Goal: Entertainment & Leisure: Consume media (video, audio)

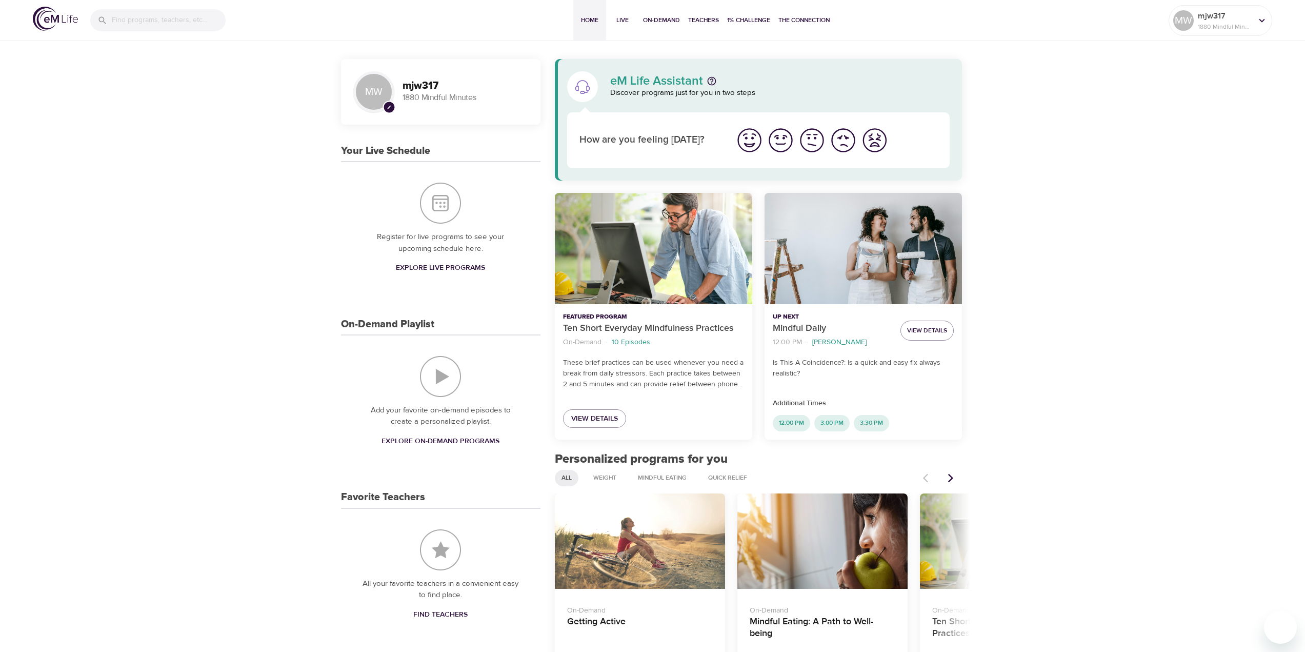
click at [431, 382] on img "On-Demand Playlist" at bounding box center [440, 376] width 41 height 41
click at [426, 440] on span "Explore On-Demand Programs" at bounding box center [440, 441] width 118 height 13
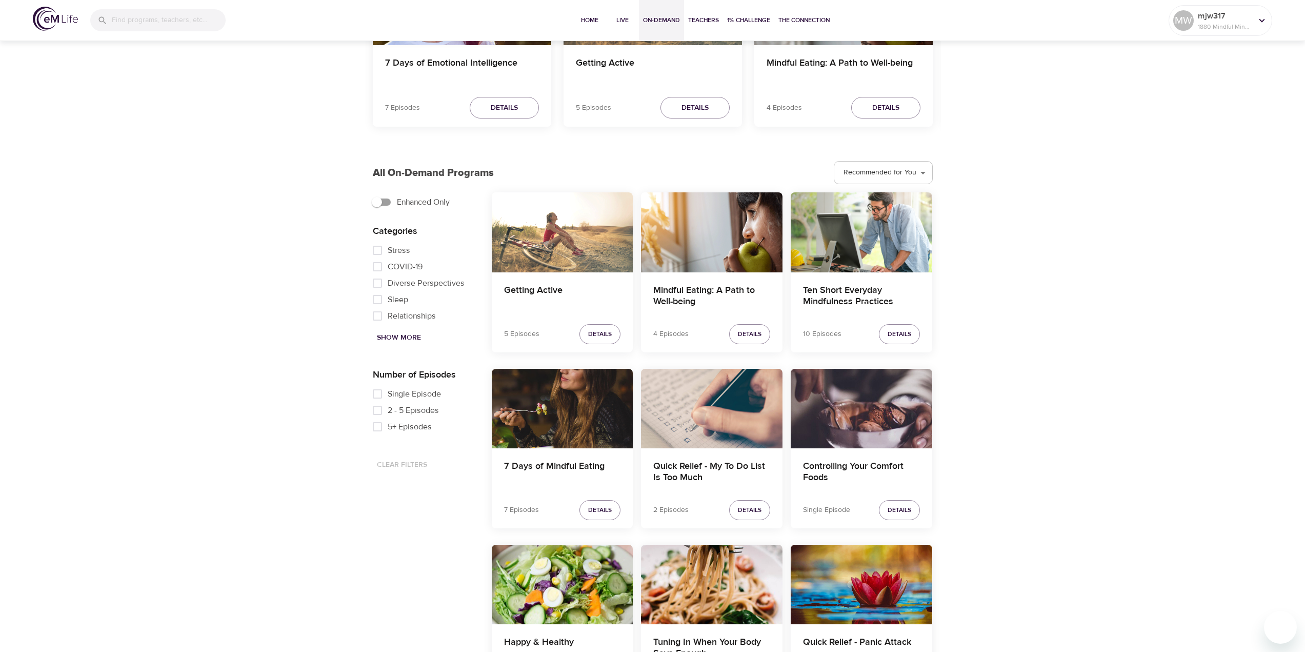
scroll to position [405, 0]
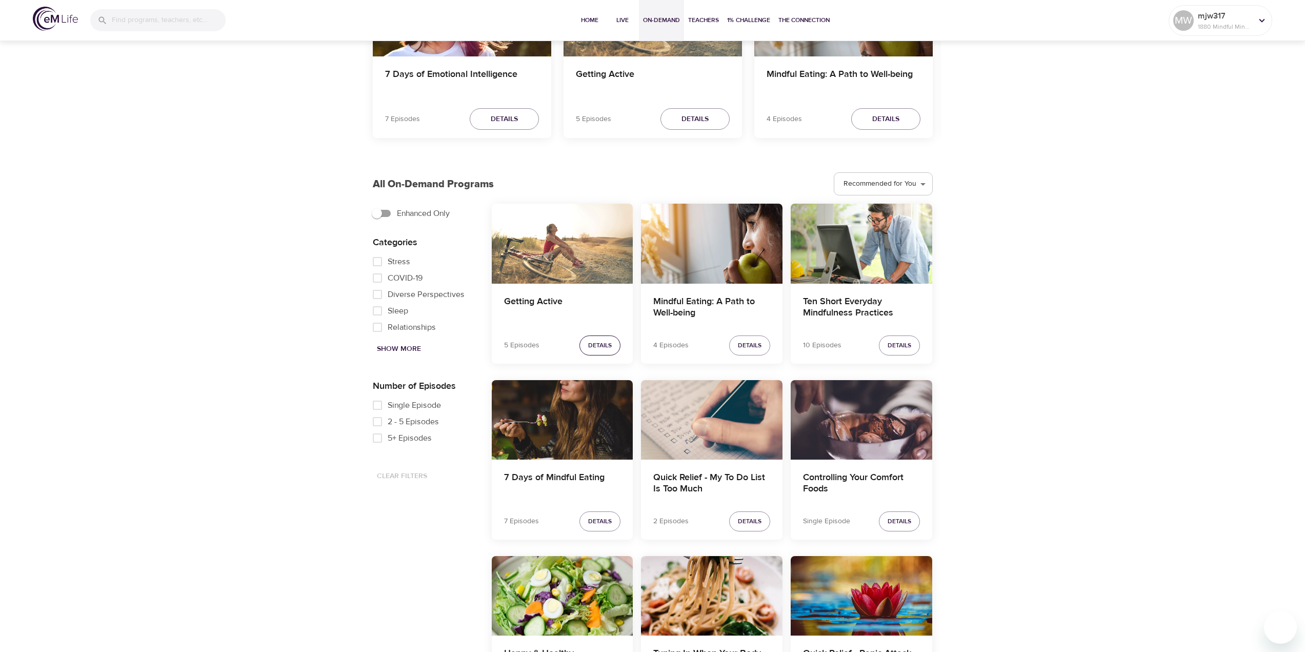
click at [599, 349] on span "Details" at bounding box center [600, 345] width 24 height 11
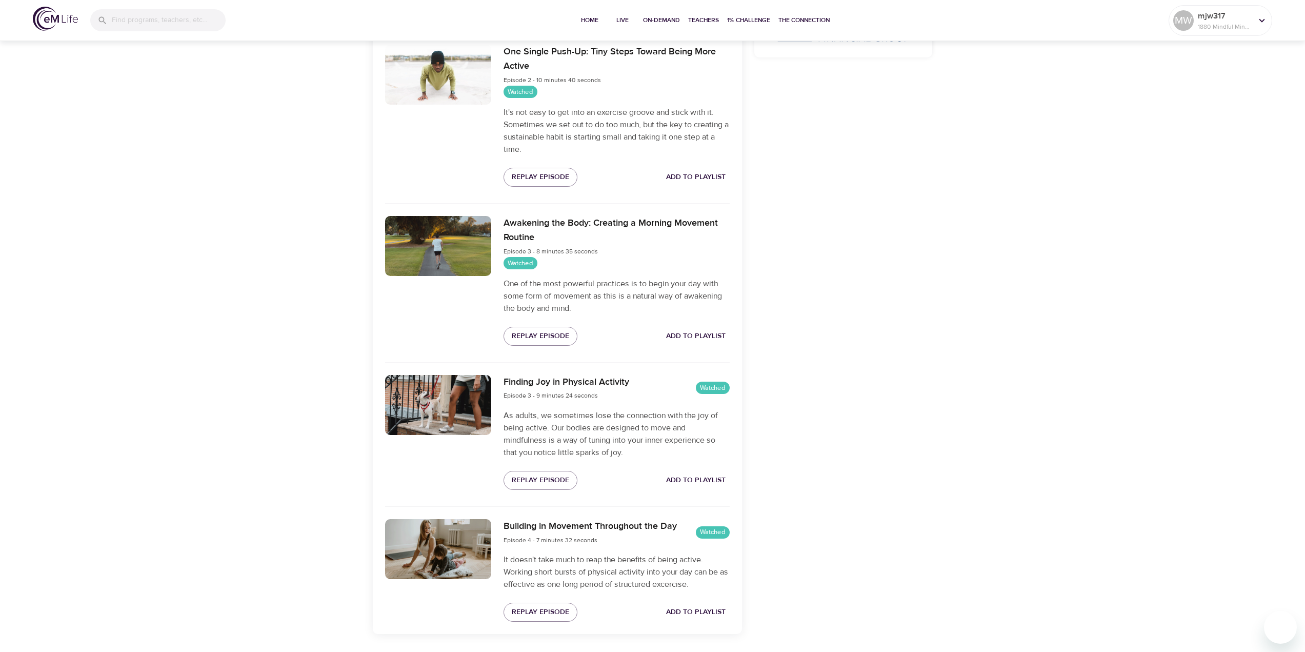
scroll to position [538, 0]
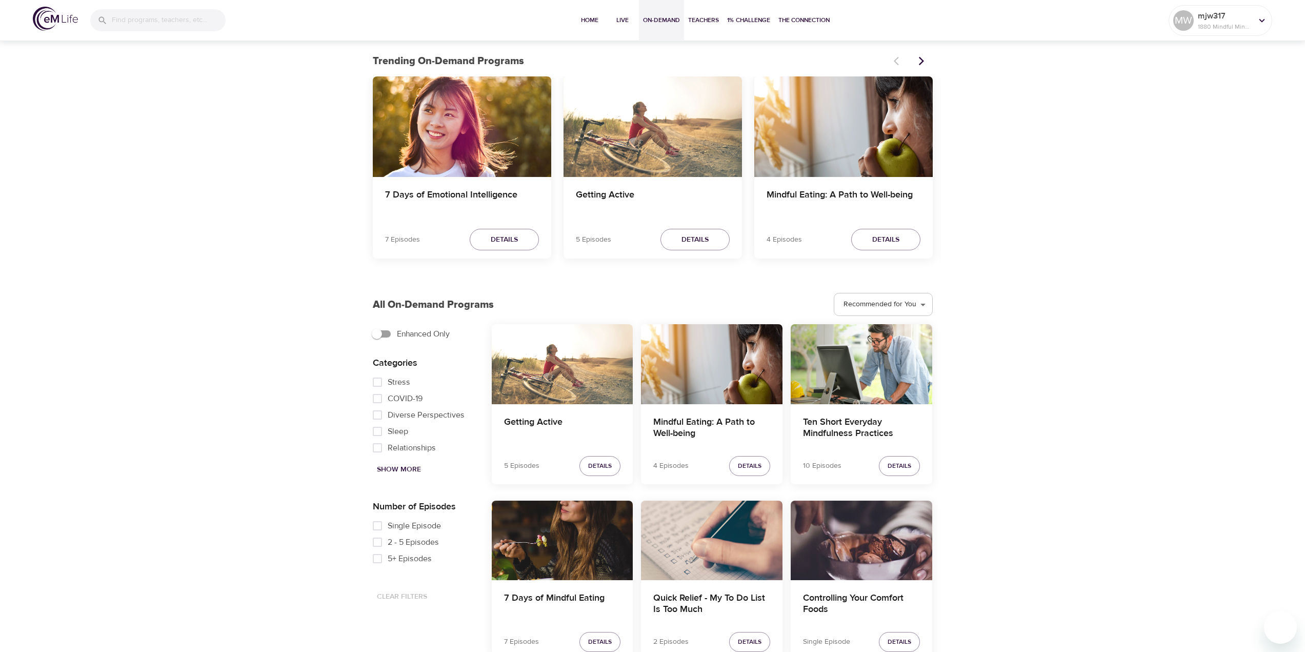
scroll to position [359, 0]
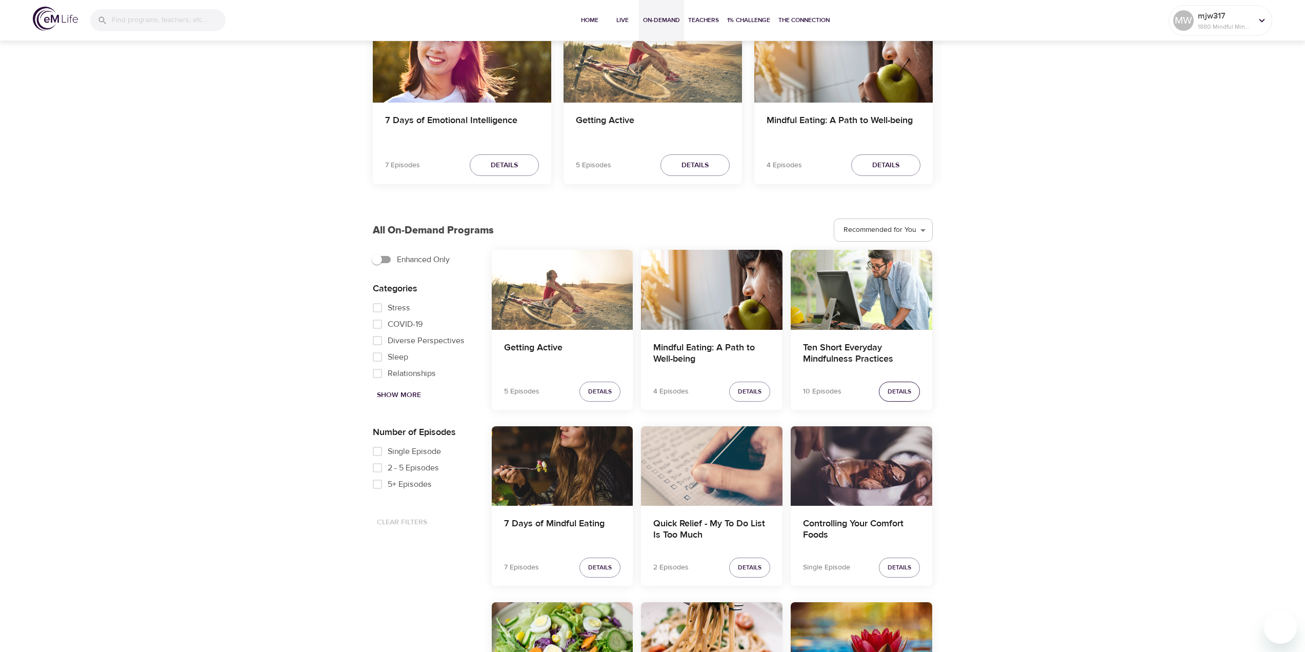
click at [901, 391] on span "Details" at bounding box center [899, 391] width 24 height 11
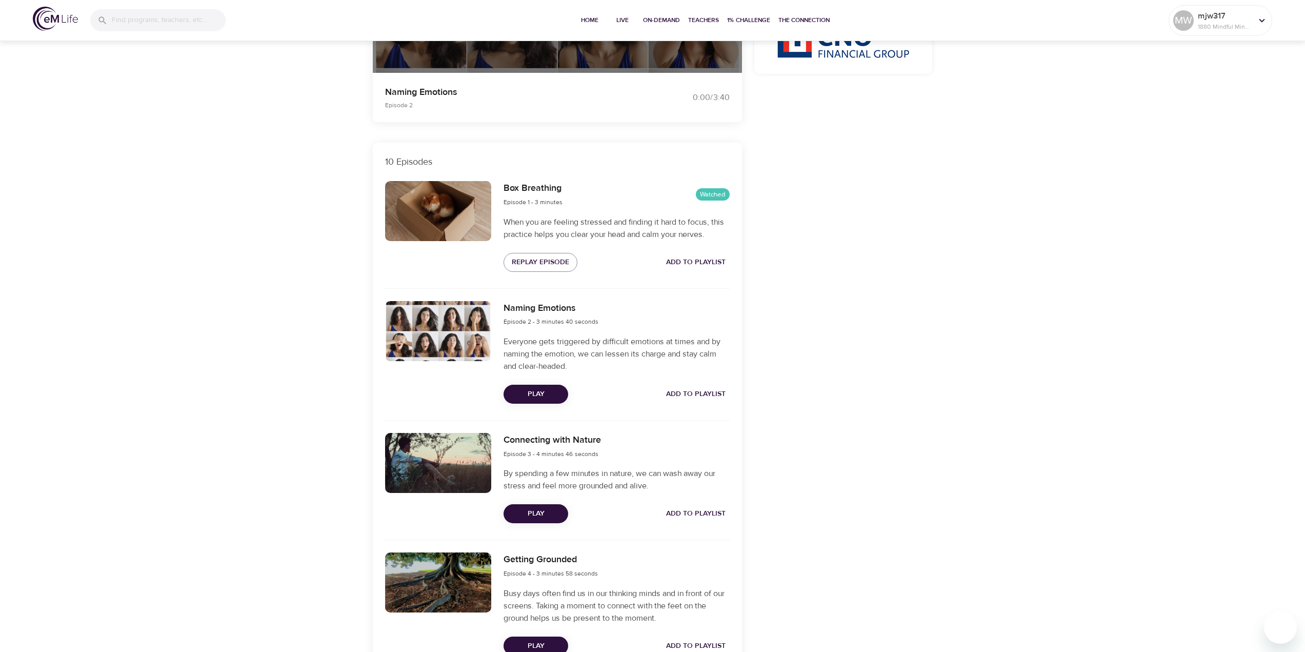
scroll to position [222, 0]
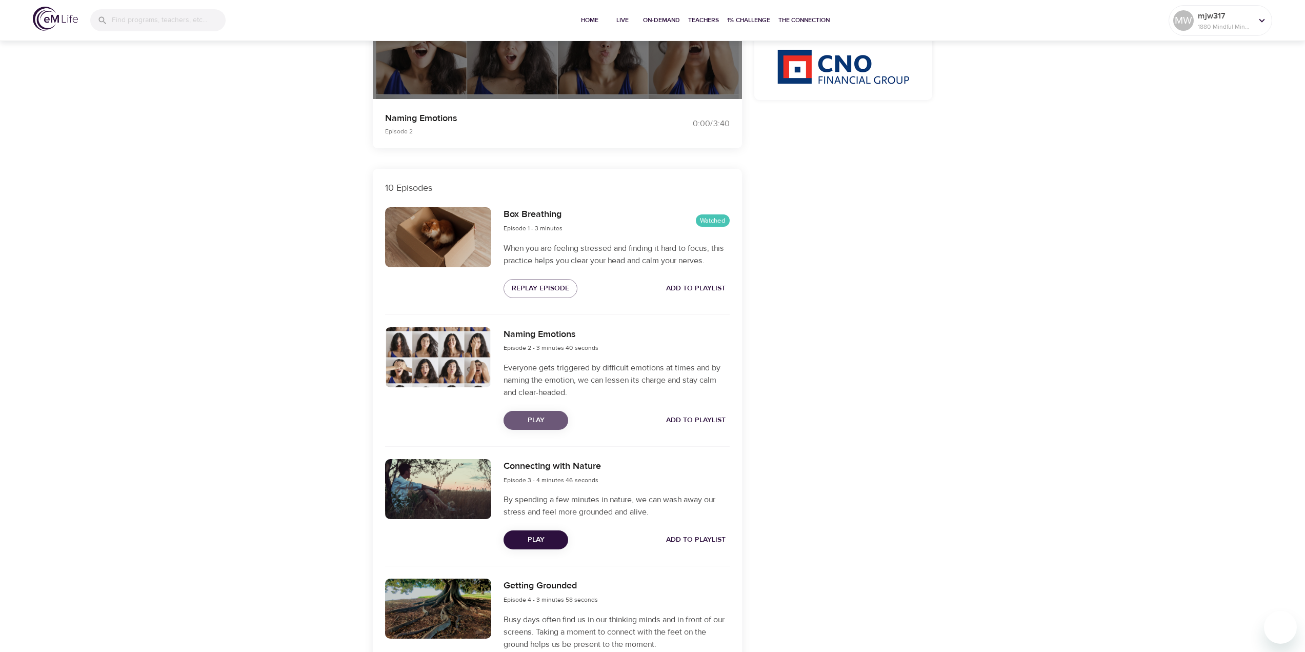
click at [525, 422] on span "Play" at bounding box center [536, 420] width 48 height 13
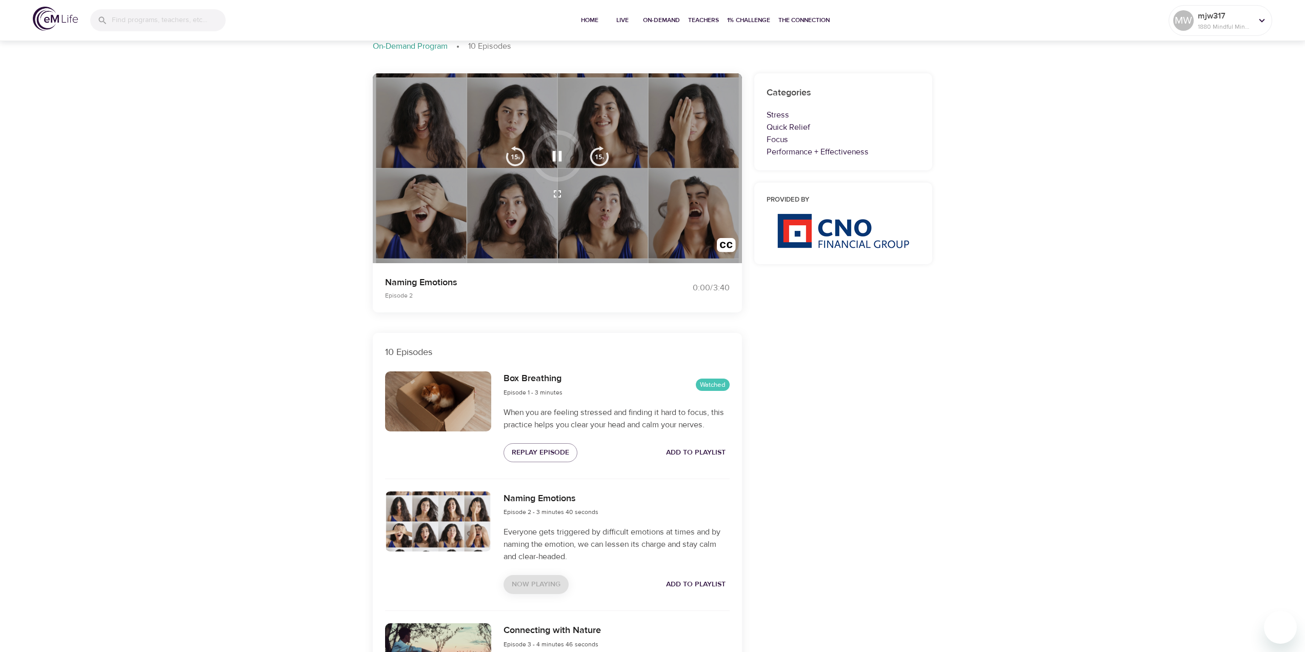
scroll to position [0, 0]
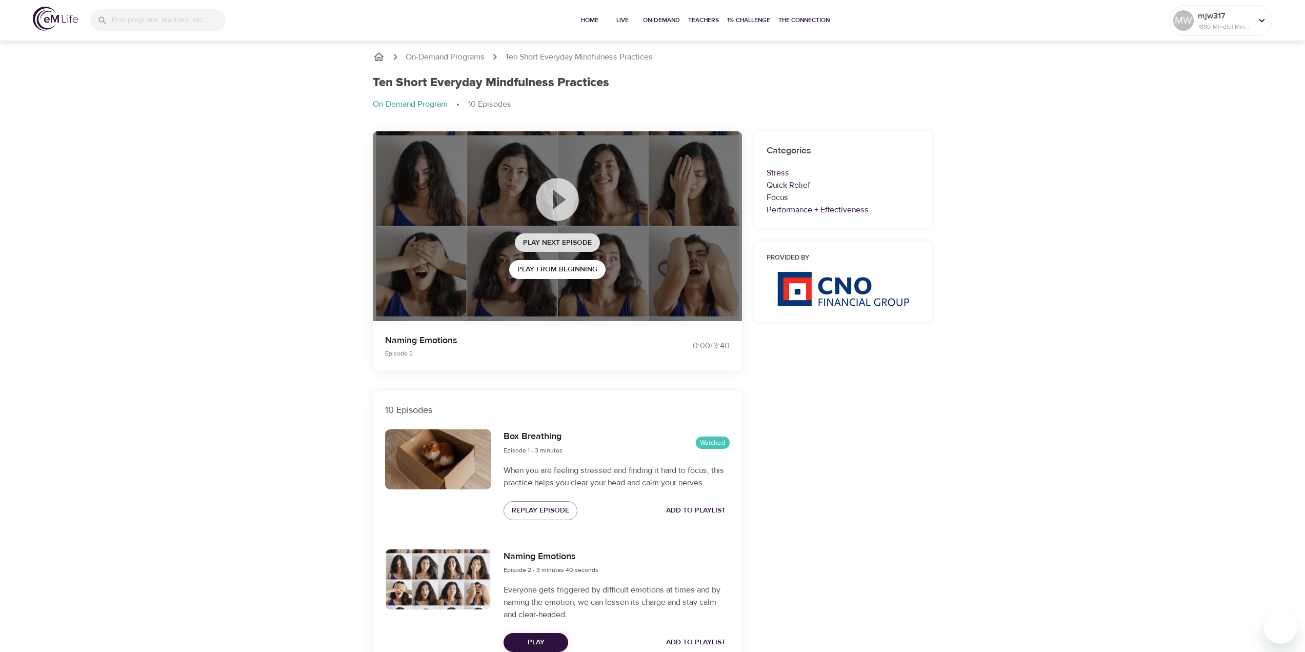
click at [583, 243] on span "Play Next Episode" at bounding box center [557, 242] width 69 height 13
